Goal: Navigation & Orientation: Find specific page/section

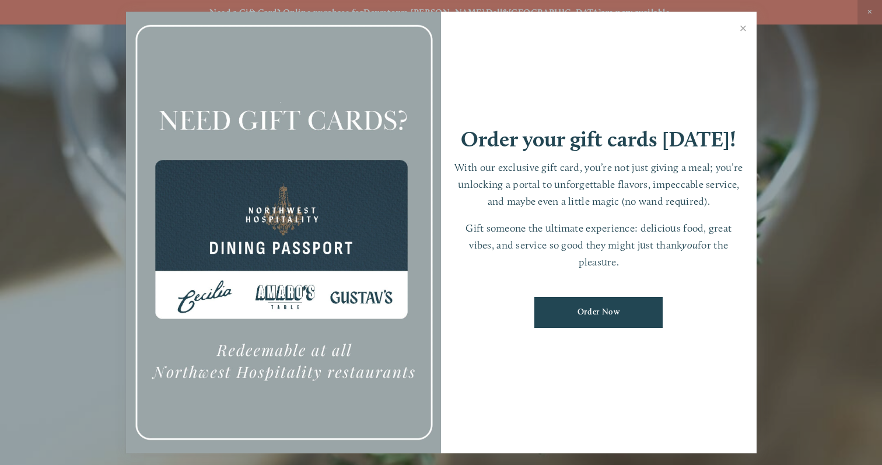
scroll to position [25, 0]
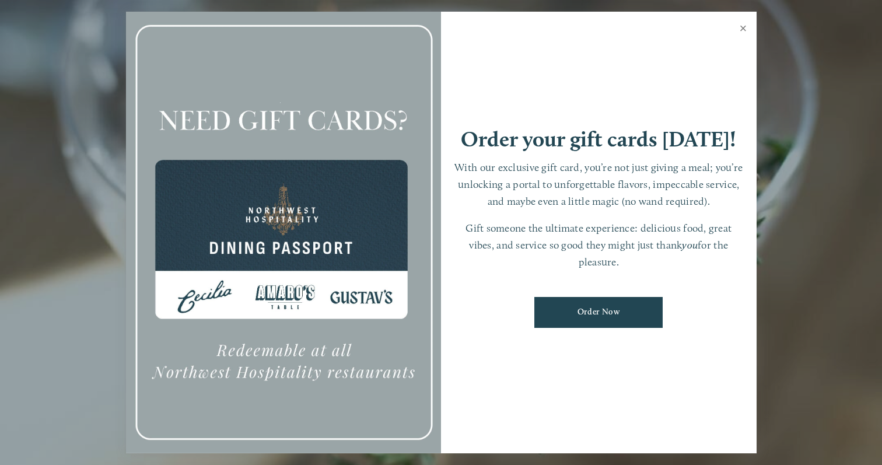
click at [747, 34] on link "Close" at bounding box center [743, 29] width 23 height 33
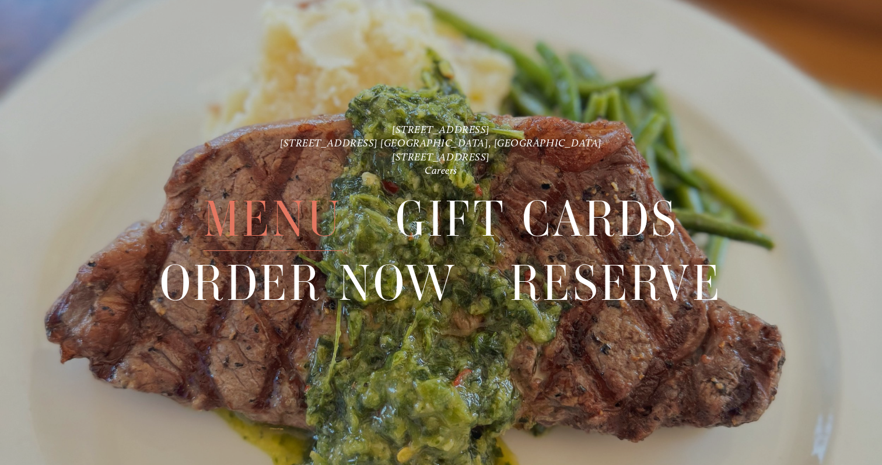
click at [272, 220] on span "Menu" at bounding box center [273, 219] width 139 height 64
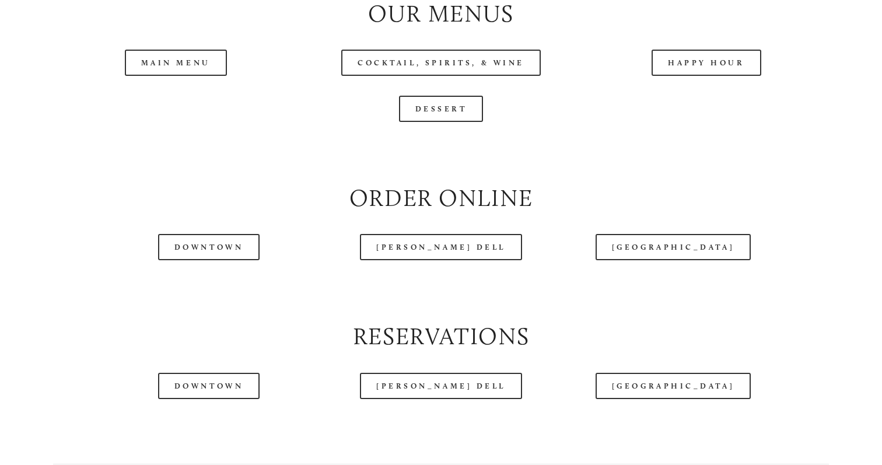
scroll to position [1283, 0]
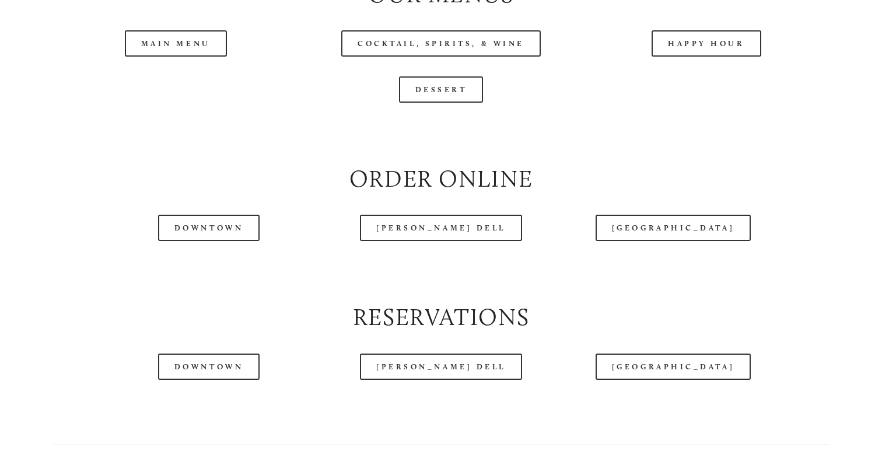
click at [701, 47] on div at bounding box center [409, 27] width 766 height 60
click at [709, 46] on div at bounding box center [409, 27] width 766 height 60
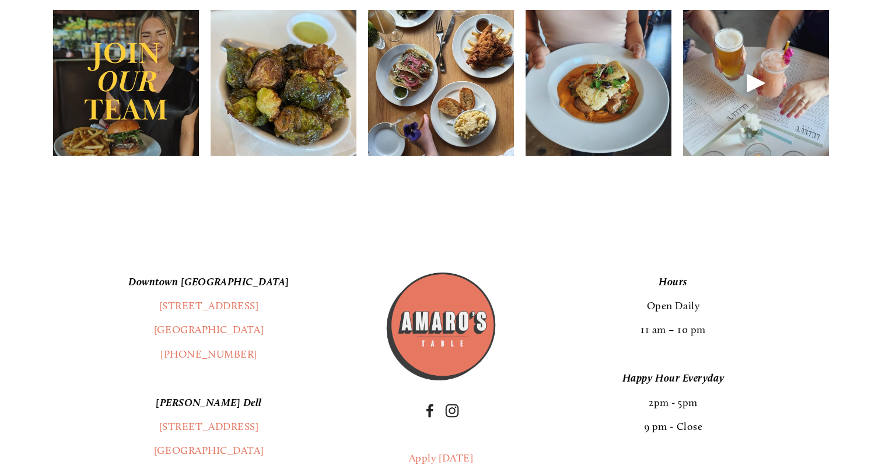
scroll to position [1902, 0]
